Goal: Information Seeking & Learning: Learn about a topic

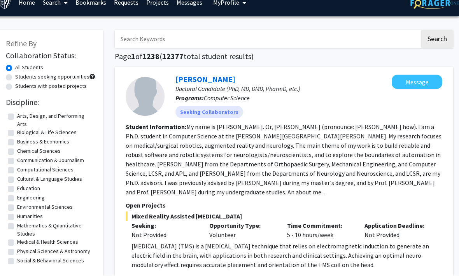
scroll to position [0, 8]
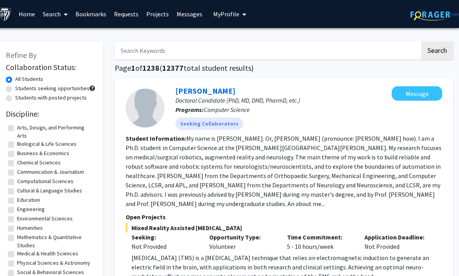
click at [151, 45] on input "Search Keywords" at bounding box center [267, 51] width 305 height 18
type input "Comput"
click at [438, 42] on button "Search" at bounding box center [437, 51] width 32 height 18
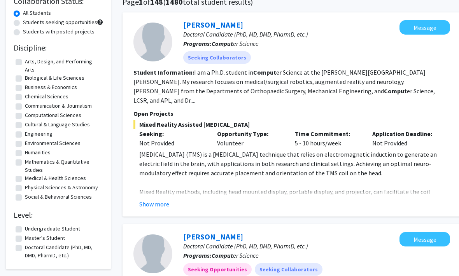
scroll to position [65, 0]
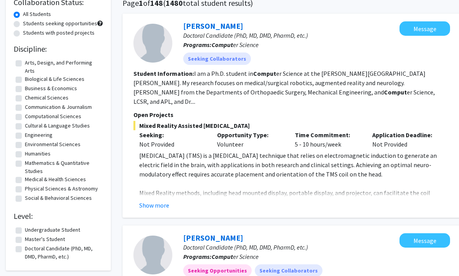
click at [152, 201] on button "Show more" at bounding box center [154, 205] width 30 height 9
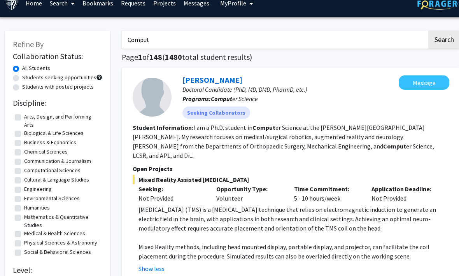
scroll to position [0, 1]
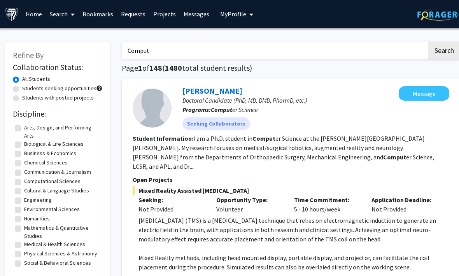
click at [12, 11] on img at bounding box center [12, 14] width 14 height 14
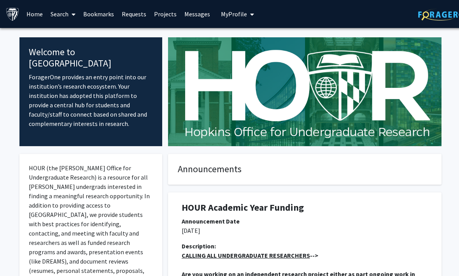
click at [64, 14] on link "Search" at bounding box center [63, 13] width 33 height 27
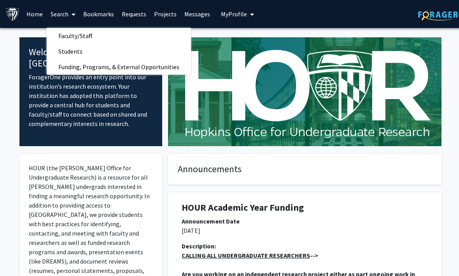
click at [61, 35] on span "Faculty/Staff" at bounding box center [75, 36] width 57 height 16
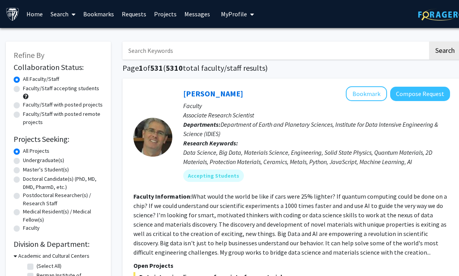
click at [66, 17] on link "Search" at bounding box center [63, 13] width 33 height 27
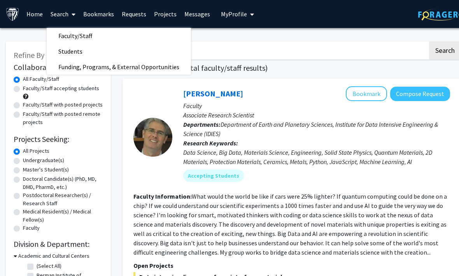
click at [63, 45] on span "Students" at bounding box center [70, 52] width 47 height 16
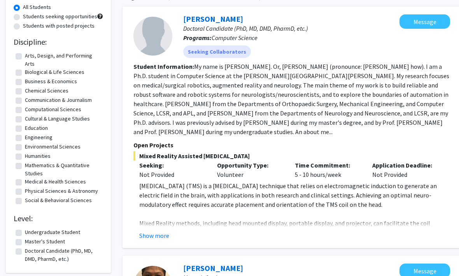
scroll to position [66, 0]
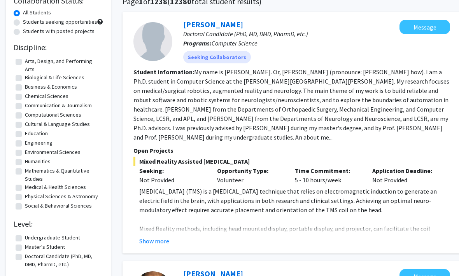
click at [149, 240] on button "Show more" at bounding box center [154, 240] width 30 height 9
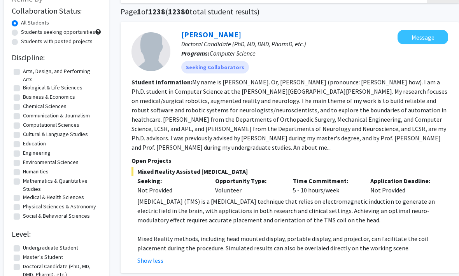
scroll to position [56, 2]
click at [359, 62] on div "Seeking Collaborators" at bounding box center [289, 67] width 219 height 16
click at [198, 37] on link "[PERSON_NAME]" at bounding box center [211, 35] width 60 height 10
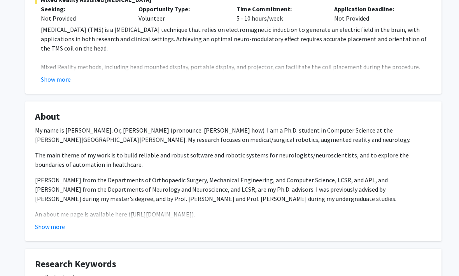
scroll to position [153, 0]
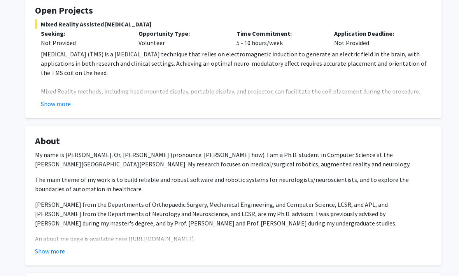
click at [49, 105] on button "Show more" at bounding box center [56, 104] width 30 height 9
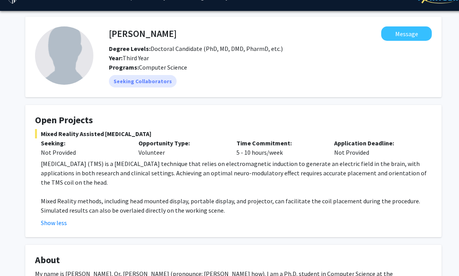
scroll to position [0, 0]
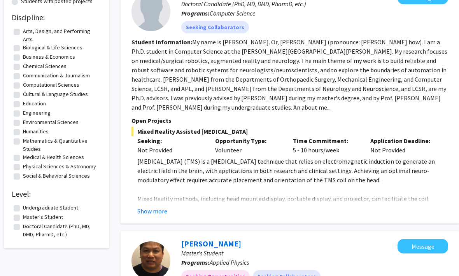
scroll to position [0, 2]
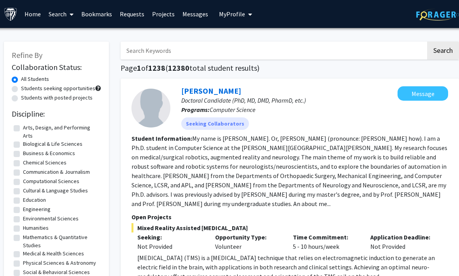
click at [58, 17] on link "Search" at bounding box center [61, 13] width 33 height 27
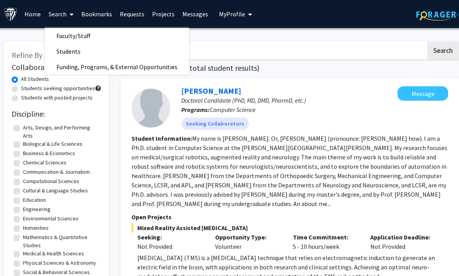
click at [61, 36] on span "Faculty/Staff" at bounding box center [73, 36] width 57 height 16
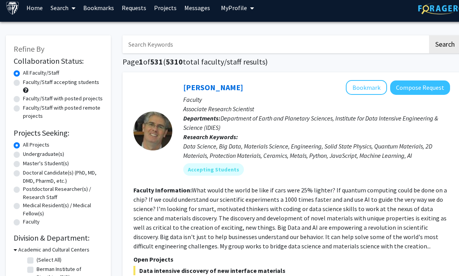
scroll to position [6, 0]
click at [387, 46] on input "Search Keywords" at bounding box center [274, 44] width 305 height 18
type input "Comput"
click at [448, 41] on button "Search" at bounding box center [445, 44] width 32 height 18
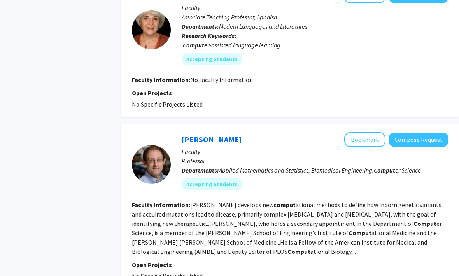
scroll to position [521, 1]
click at [371, 133] on button "Bookmark" at bounding box center [365, 140] width 41 height 15
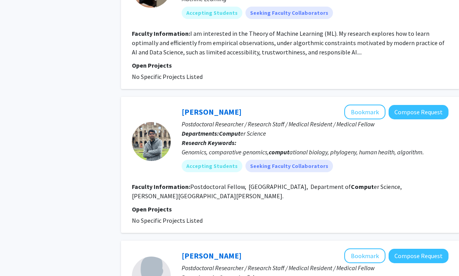
scroll to position [874, 2]
click at [374, 105] on button "Bookmark" at bounding box center [364, 112] width 41 height 15
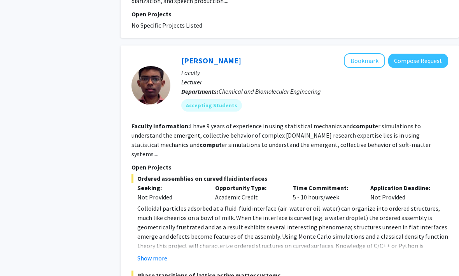
scroll to position [1403, 2]
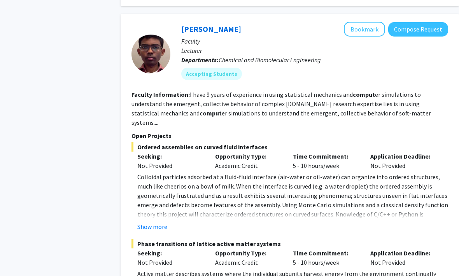
click at [149, 222] on button "Show more" at bounding box center [153, 226] width 30 height 9
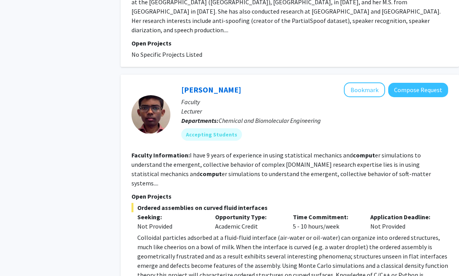
scroll to position [1358, 2]
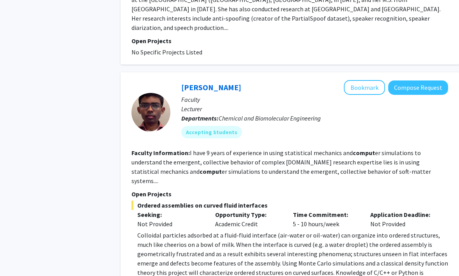
click at [359, 80] on button "Bookmark" at bounding box center [364, 87] width 41 height 15
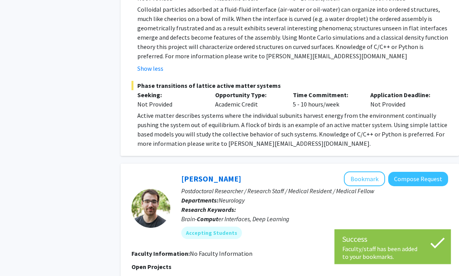
scroll to position [1621, 2]
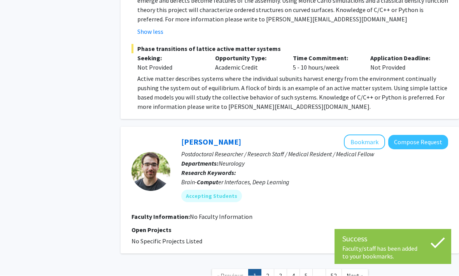
click at [352, 272] on span "Next »" at bounding box center [354, 276] width 17 height 8
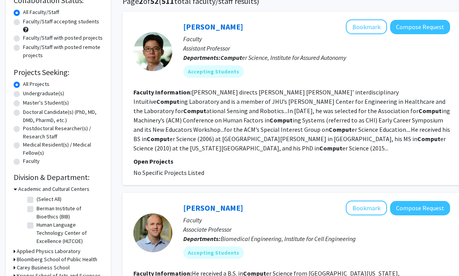
scroll to position [58, 0]
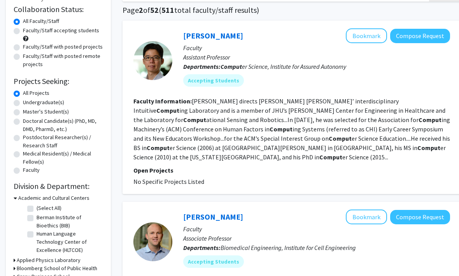
click at [226, 40] on link "[PERSON_NAME]" at bounding box center [213, 36] width 60 height 10
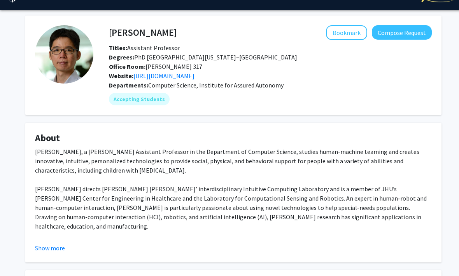
scroll to position [19, 0]
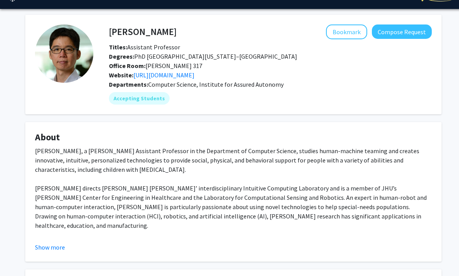
click at [353, 25] on button "Bookmark" at bounding box center [346, 32] width 41 height 15
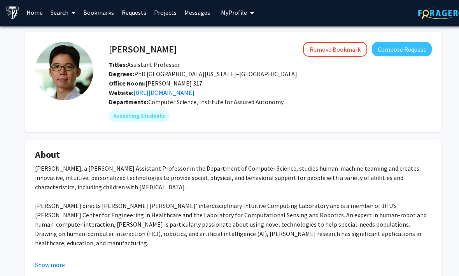
scroll to position [0, 0]
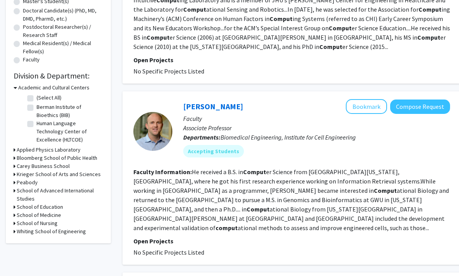
scroll to position [173, 0]
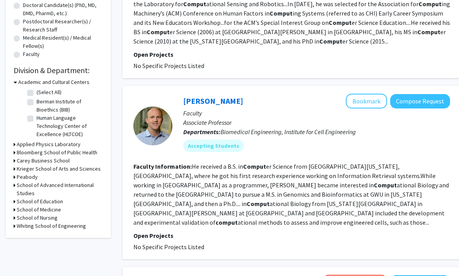
click at [372, 94] on button "Bookmark" at bounding box center [366, 101] width 41 height 15
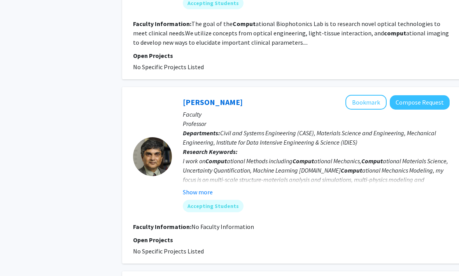
scroll to position [897, 0]
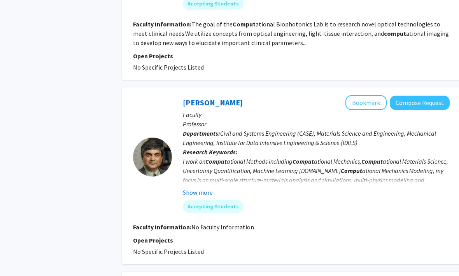
click at [194, 188] on button "Show more" at bounding box center [198, 192] width 30 height 9
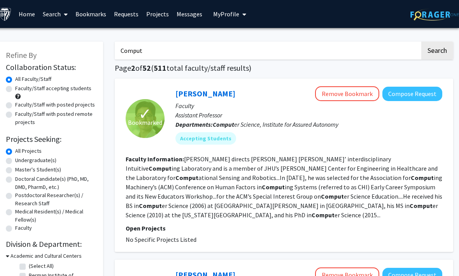
scroll to position [0, 5]
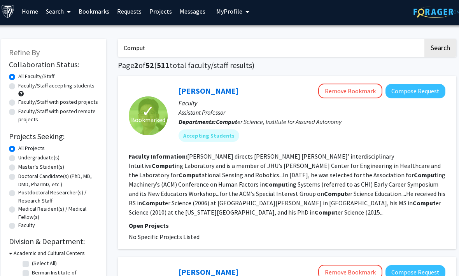
click at [18, 112] on label "Faculty/Staff with posted remote projects" at bounding box center [58, 115] width 80 height 16
click at [18, 112] on input "Faculty/Staff with posted remote projects" at bounding box center [20, 109] width 5 height 5
radio input "true"
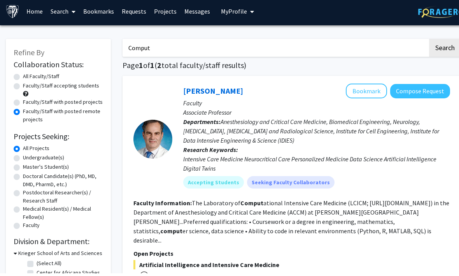
scroll to position [3, 0]
click at [23, 104] on label "Faculty/Staff with posted projects" at bounding box center [63, 102] width 80 height 8
click at [23, 103] on input "Faculty/Staff with posted projects" at bounding box center [25, 100] width 5 height 5
radio input "true"
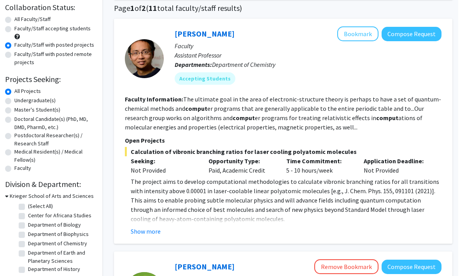
scroll to position [0, 8]
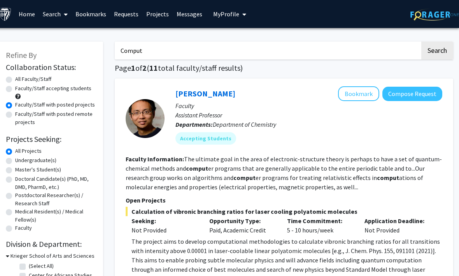
click at [371, 45] on input "Comput" at bounding box center [267, 51] width 305 height 18
click at [206, 42] on input "Comput" at bounding box center [267, 51] width 305 height 18
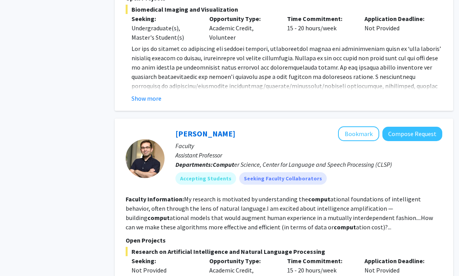
scroll to position [1042, 8]
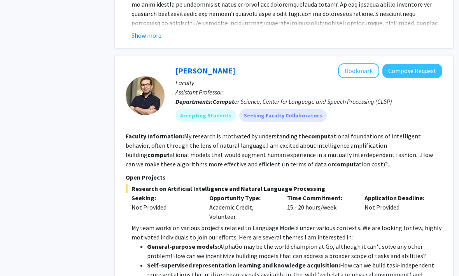
scroll to position [1090, 8]
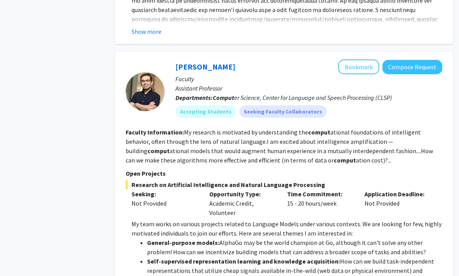
click at [411, 128] on fg-read-more "My research is motivated by understanding the comput ational foundations of int…" at bounding box center [279, 146] width 307 height 36
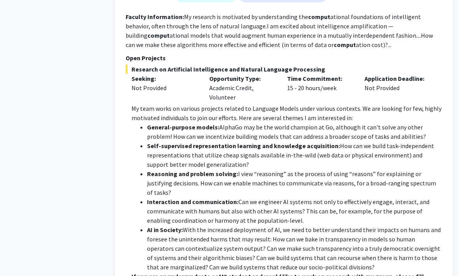
scroll to position [1207, 8]
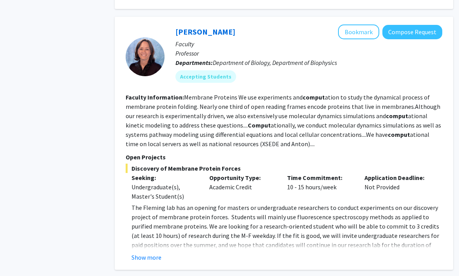
scroll to position [1515, 8]
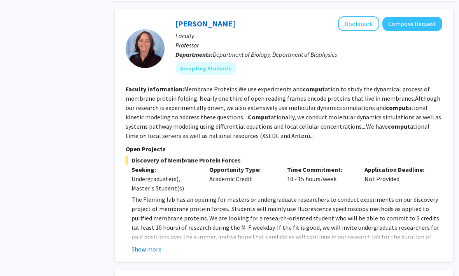
click at [140, 204] on fg-read-more "The [PERSON_NAME] lab has an opening for masters or undergraduate researchers t…" at bounding box center [284, 224] width 317 height 59
click at [144, 245] on button "Show more" at bounding box center [146, 249] width 30 height 9
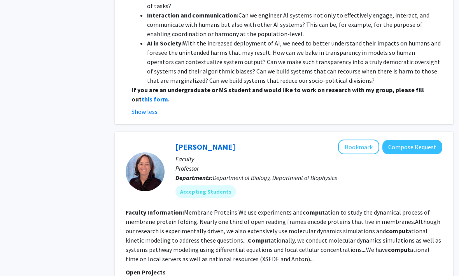
scroll to position [1390, 8]
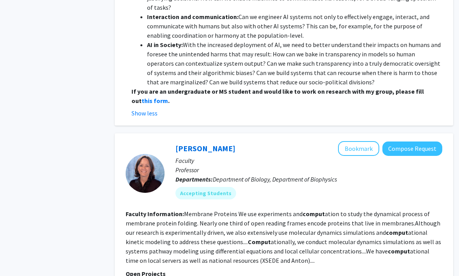
click at [359, 141] on button "Bookmark" at bounding box center [358, 148] width 41 height 15
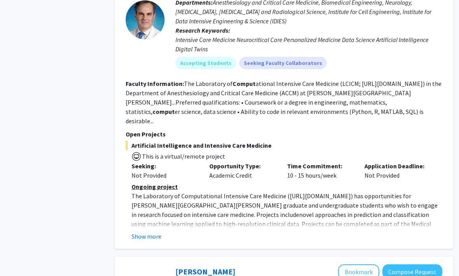
scroll to position [1931, 8]
click at [148, 232] on button "Show more" at bounding box center [146, 236] width 30 height 9
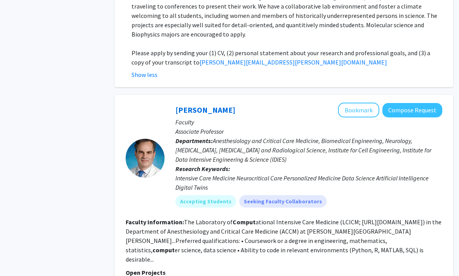
scroll to position [1788, 8]
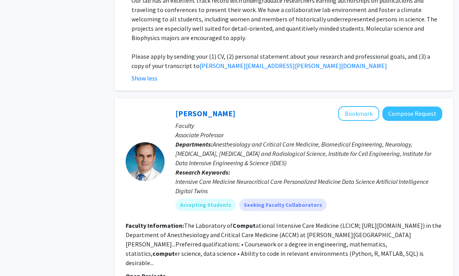
click at [362, 107] on button "Bookmark" at bounding box center [358, 114] width 41 height 15
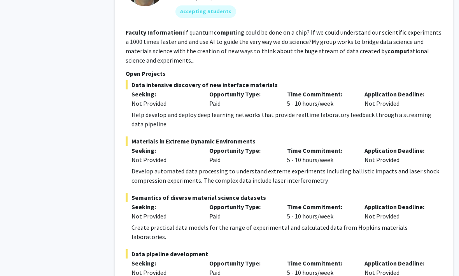
scroll to position [2301, 8]
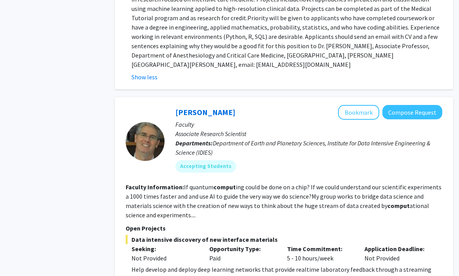
click at [366, 105] on button "Bookmark" at bounding box center [358, 112] width 41 height 15
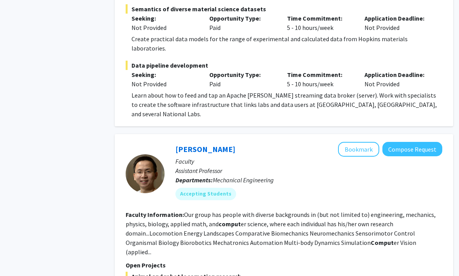
scroll to position [2495, 8]
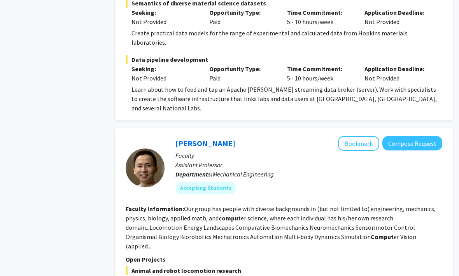
click at [368, 136] on button "Bookmark" at bounding box center [358, 143] width 41 height 15
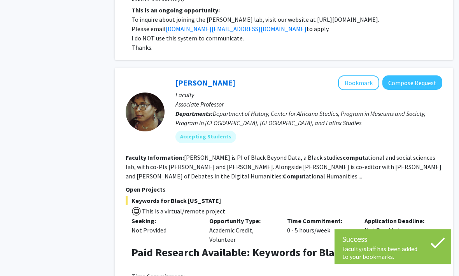
scroll to position [2798, 8]
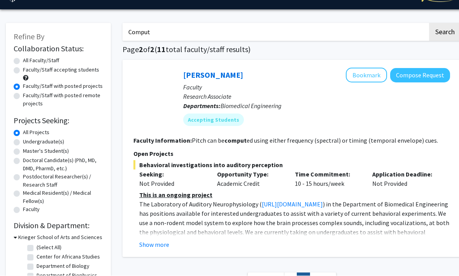
scroll to position [19, 0]
click at [165, 241] on button "Show more" at bounding box center [154, 244] width 30 height 9
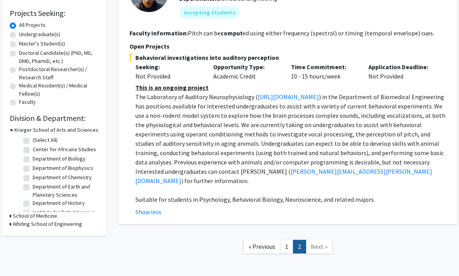
scroll to position [126, 4]
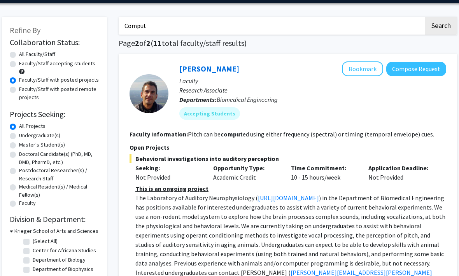
click at [372, 72] on button "Bookmark" at bounding box center [362, 69] width 41 height 15
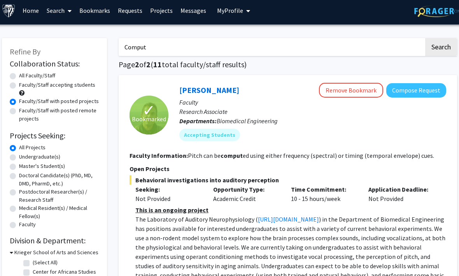
scroll to position [0, 4]
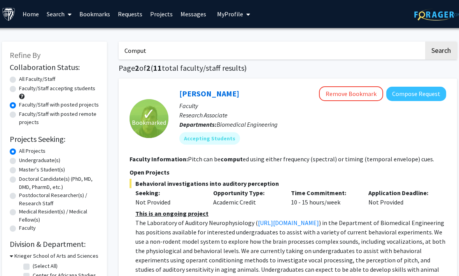
click at [91, 6] on link "Bookmarks" at bounding box center [94, 13] width 38 height 27
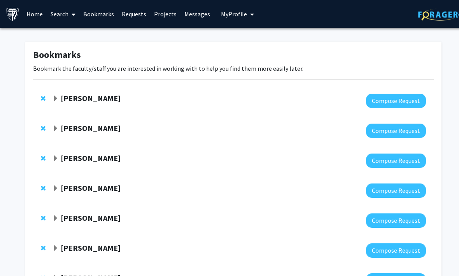
click at [95, 12] on link "Bookmarks" at bounding box center [98, 13] width 38 height 27
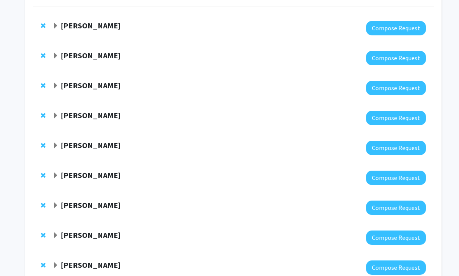
scroll to position [77, 0]
